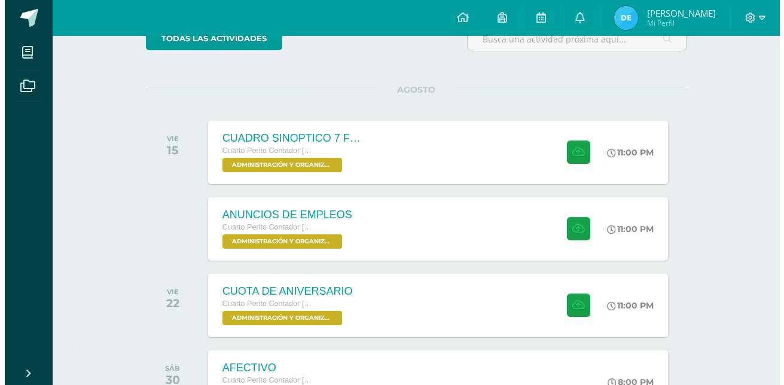
scroll to position [212, 0]
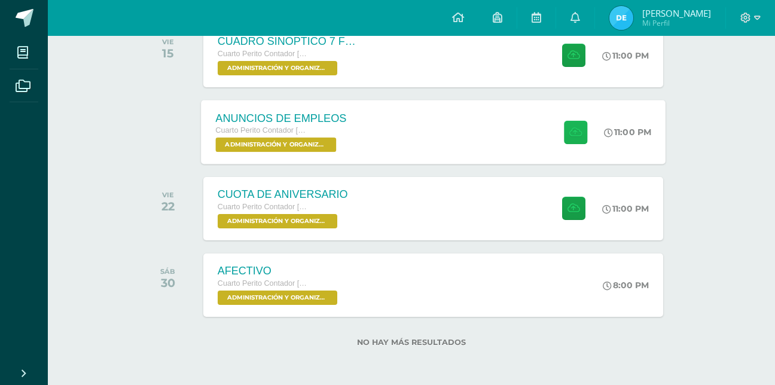
click at [566, 126] on button at bounding box center [575, 131] width 23 height 23
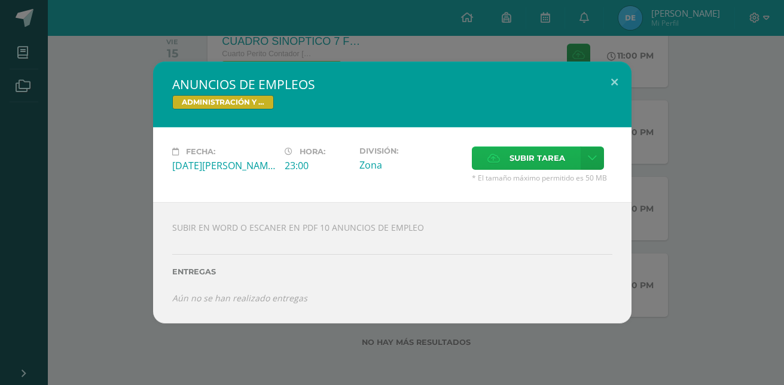
click at [554, 159] on span "Subir tarea" at bounding box center [537, 158] width 56 height 22
click at [0, 0] on input "Subir tarea" at bounding box center [0, 0] width 0 height 0
click at [520, 162] on span "Subir tarea" at bounding box center [537, 158] width 56 height 22
click at [0, 0] on input "Subir tarea" at bounding box center [0, 0] width 0 height 0
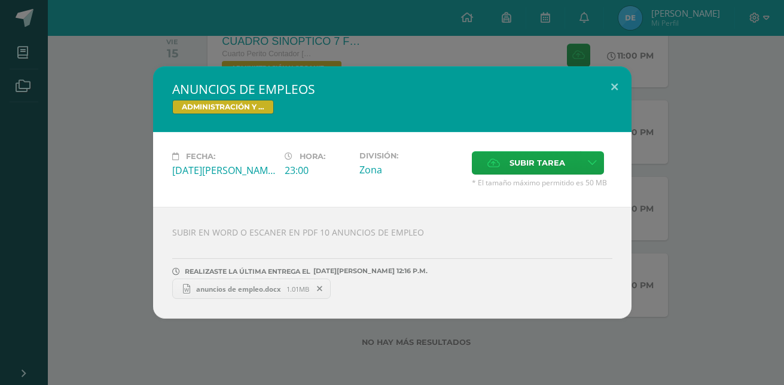
click at [194, 290] on span "anuncios de empleo.docx" at bounding box center [238, 289] width 96 height 9
click at [322, 291] on icon at bounding box center [319, 289] width 5 height 8
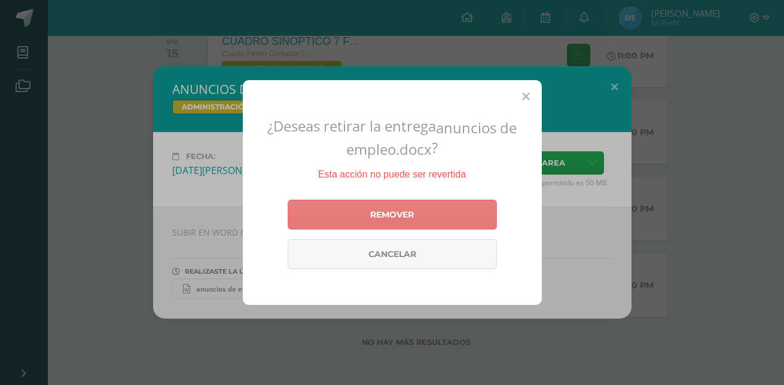
click at [387, 215] on link "Remover" at bounding box center [392, 215] width 209 height 30
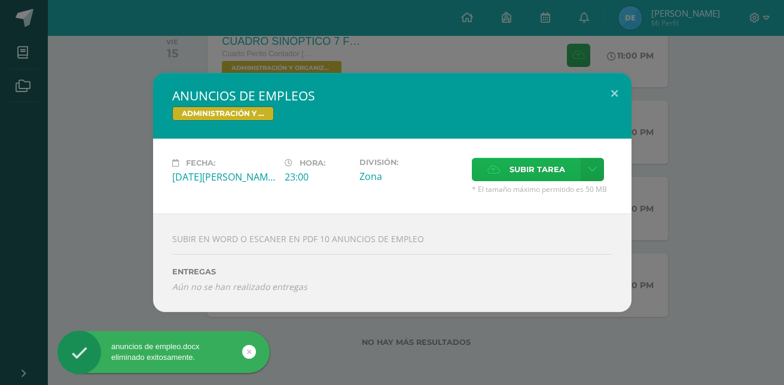
click at [494, 164] on label "Subir tarea" at bounding box center [526, 169] width 109 height 23
click at [0, 0] on input "Subir tarea" at bounding box center [0, 0] width 0 height 0
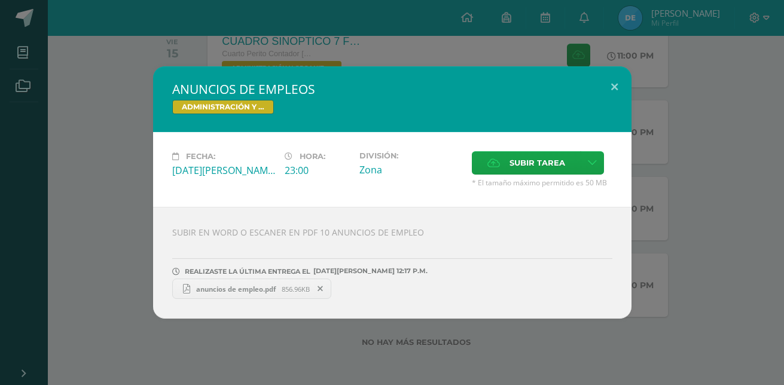
click at [263, 292] on span "anuncios de empleo.pdf" at bounding box center [235, 289] width 91 height 9
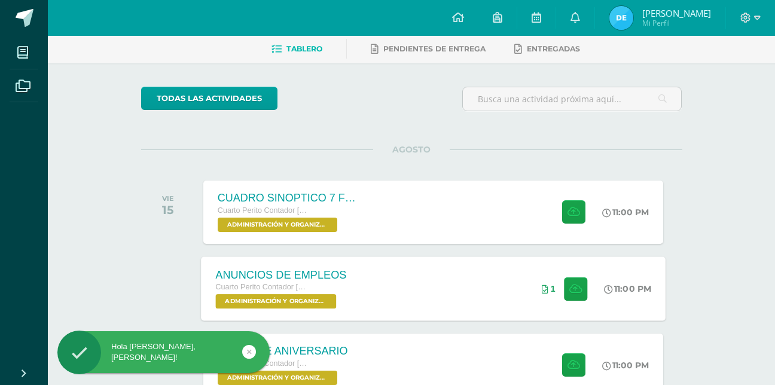
scroll to position [120, 0]
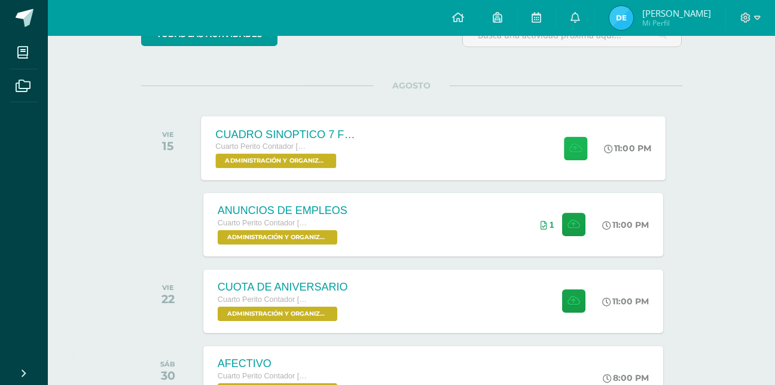
click at [572, 149] on icon at bounding box center [575, 148] width 13 height 10
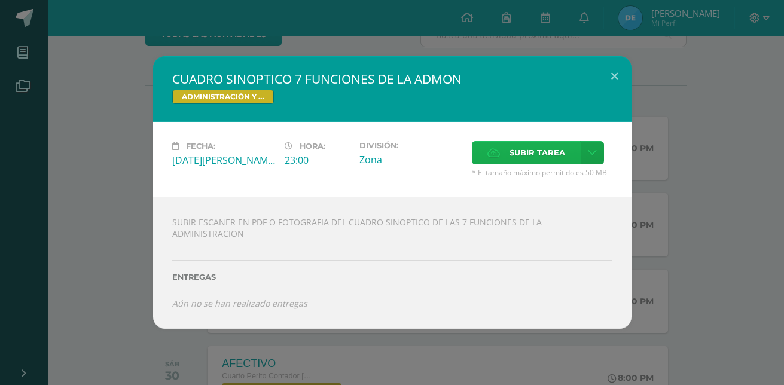
click at [478, 155] on label "Subir tarea" at bounding box center [526, 152] width 109 height 23
click at [0, 0] on input "Subir tarea" at bounding box center [0, 0] width 0 height 0
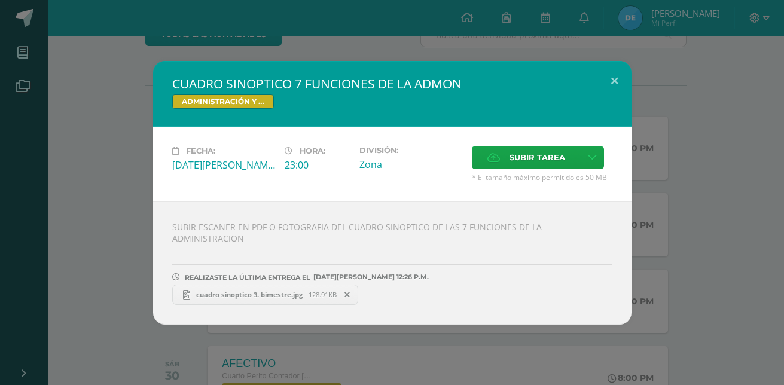
click at [239, 292] on span "cuadro sinoptico 3. bimestre.jpg" at bounding box center [249, 294] width 118 height 9
click at [610, 87] on button at bounding box center [614, 81] width 34 height 41
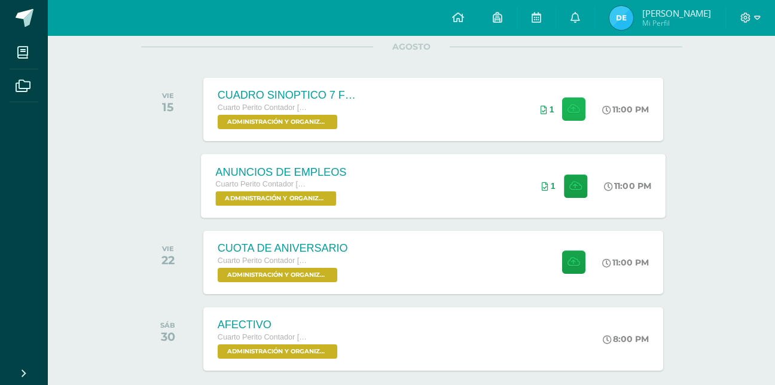
scroll to position [179, 0]
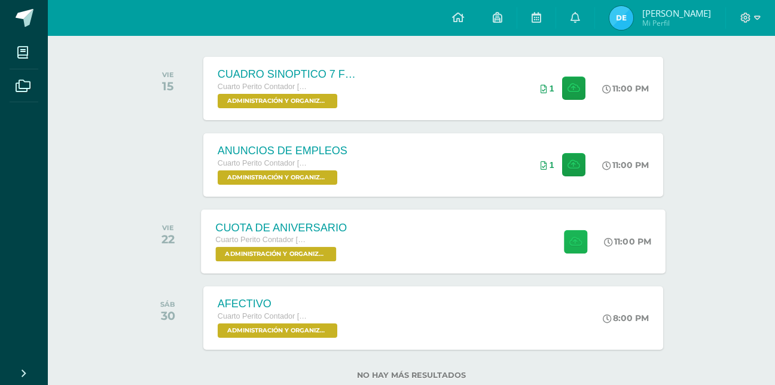
click at [568, 232] on button at bounding box center [575, 241] width 23 height 23
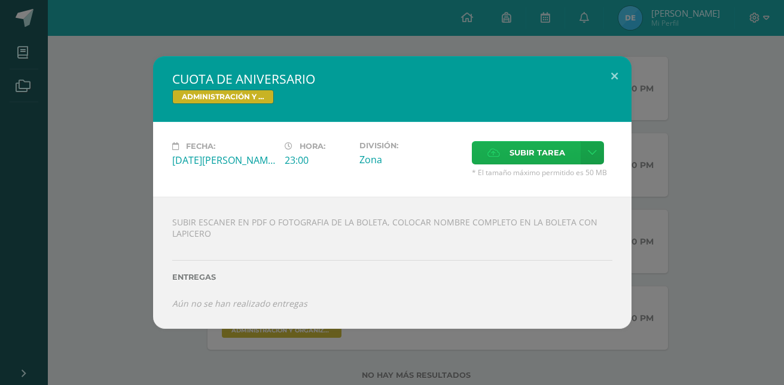
click at [500, 155] on label "Subir tarea" at bounding box center [526, 152] width 109 height 23
click at [0, 0] on input "Subir tarea" at bounding box center [0, 0] width 0 height 0
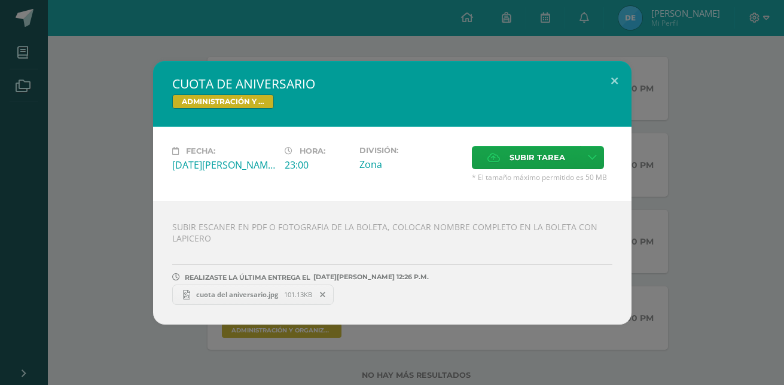
click at [214, 296] on span "cuota del aniversario.jpg" at bounding box center [237, 294] width 94 height 9
click at [619, 84] on button at bounding box center [614, 81] width 34 height 41
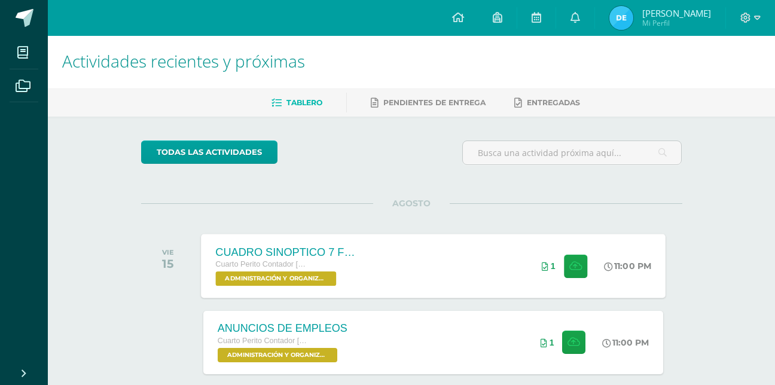
scroll to position [0, 0]
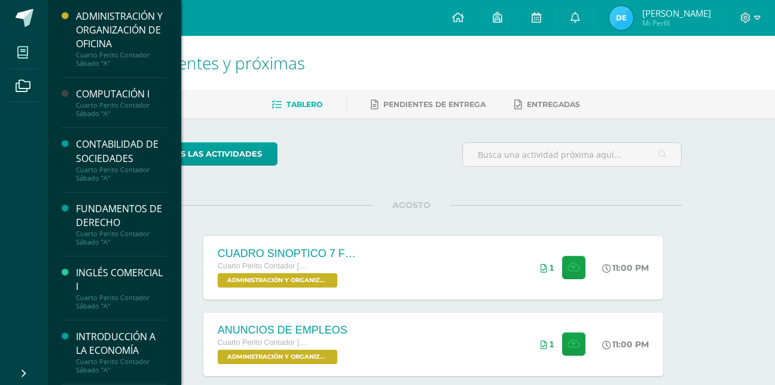
click at [30, 51] on span at bounding box center [23, 52] width 27 height 27
click at [105, 103] on div "Cuarto Perito Contador Sábado "A"" at bounding box center [121, 109] width 91 height 17
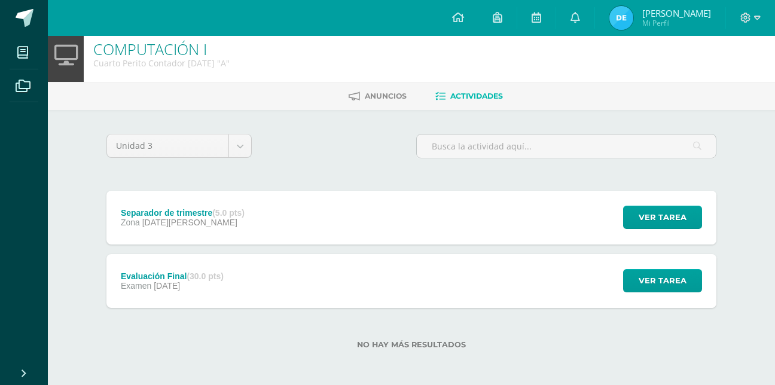
scroll to position [11, 0]
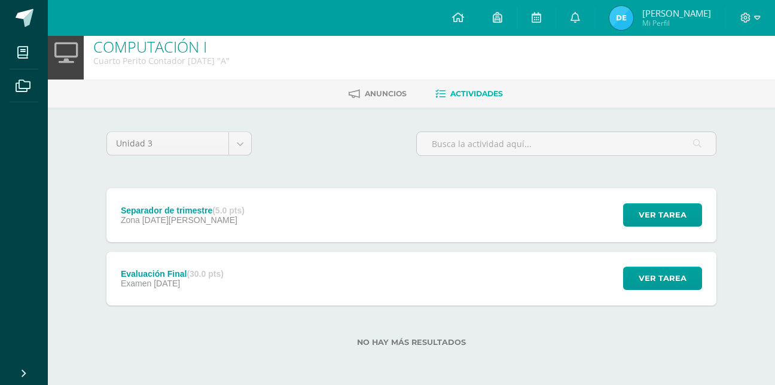
click at [274, 206] on div "Separador de trimestre (5.0 pts) Zona 09 de Agosto Ver tarea Separador de trime…" at bounding box center [411, 215] width 610 height 54
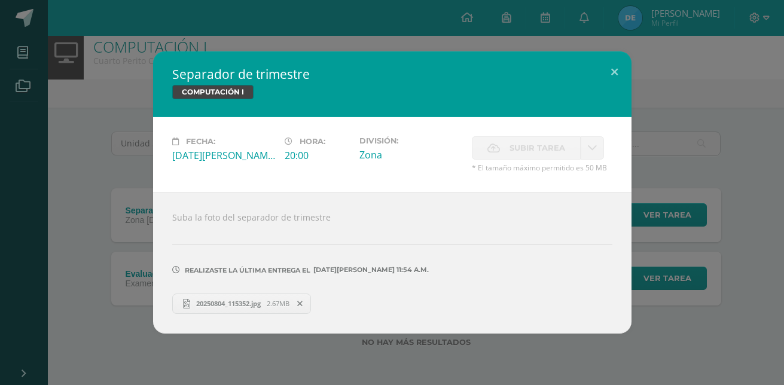
click at [189, 308] on icon at bounding box center [186, 304] width 7 height 10
click at [609, 77] on button at bounding box center [614, 71] width 34 height 41
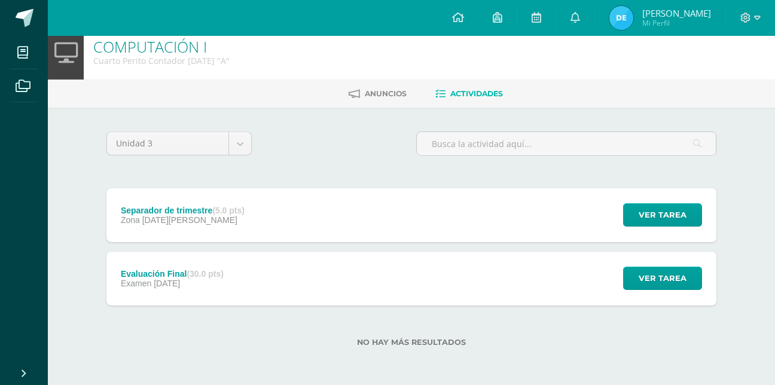
click at [563, 294] on div "Evaluación Final (30.0 pts) Examen 13 de Julio Ver tarea Evaluación Final COMPU…" at bounding box center [411, 279] width 610 height 54
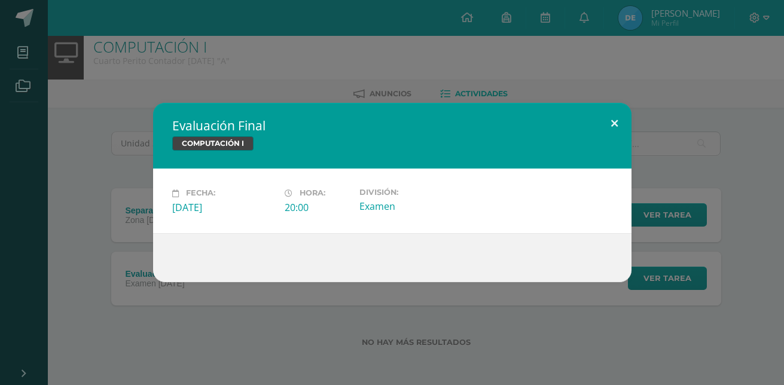
click at [623, 124] on button at bounding box center [614, 123] width 34 height 41
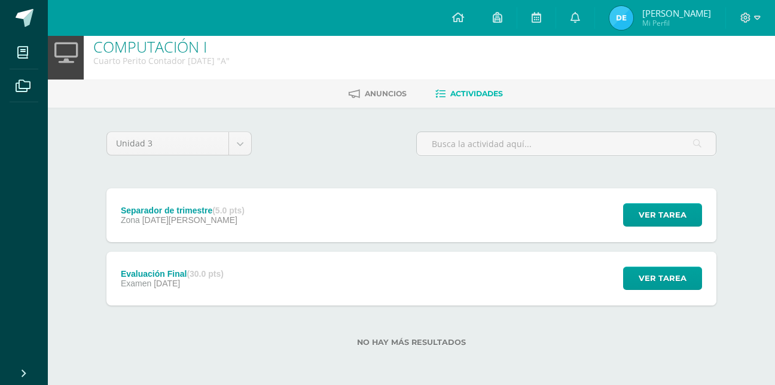
click at [622, 7] on img at bounding box center [621, 18] width 24 height 24
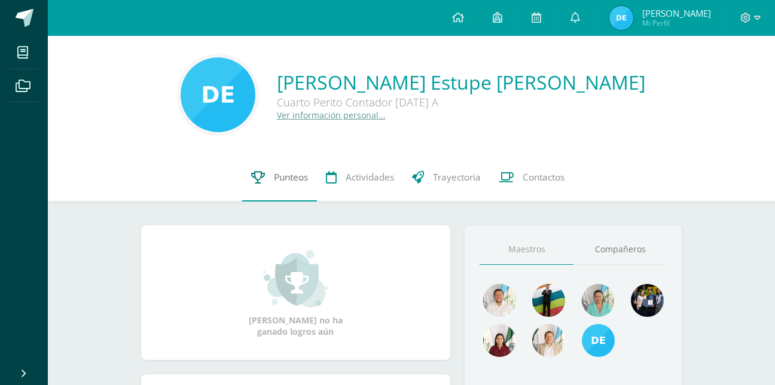
click at [265, 183] on link "Punteos" at bounding box center [279, 178] width 75 height 48
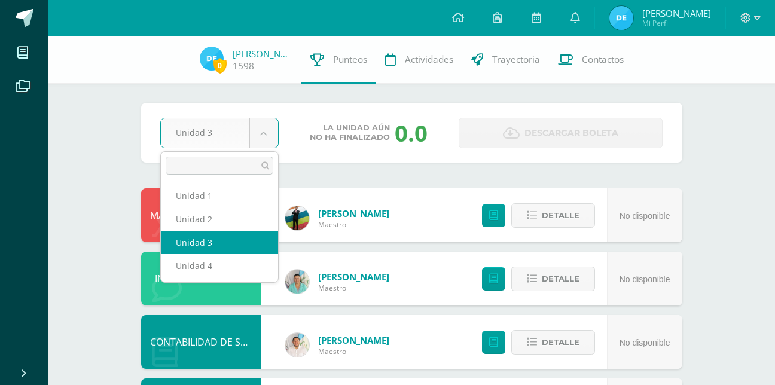
click at [260, 133] on body "Mis cursos Archivos Cerrar panel ADMINISTRACIÓN Y ORGANIZACIÓN DE OFICINA Cuart…" at bounding box center [387, 386] width 775 height 773
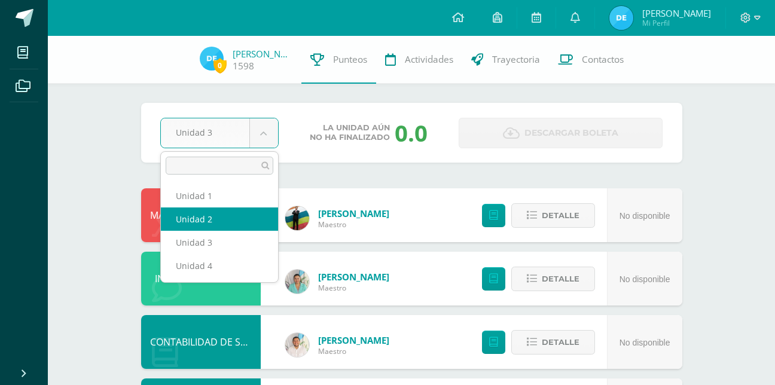
select select "Unidad 2"
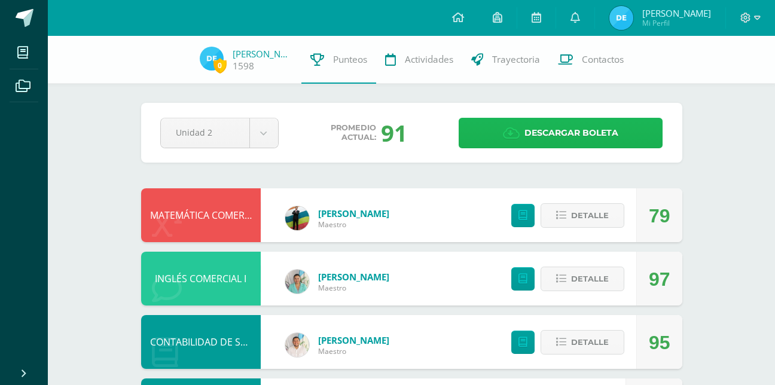
click at [597, 124] on span "Descargar boleta" at bounding box center [571, 132] width 94 height 29
